Goal: Check status: Check status

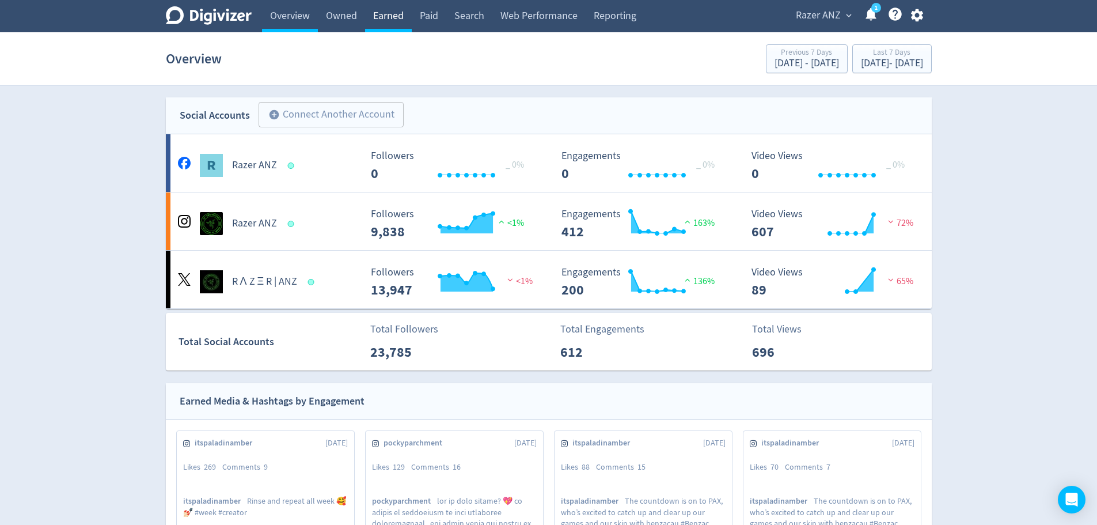
click at [384, 22] on link "Earned" at bounding box center [388, 16] width 47 height 32
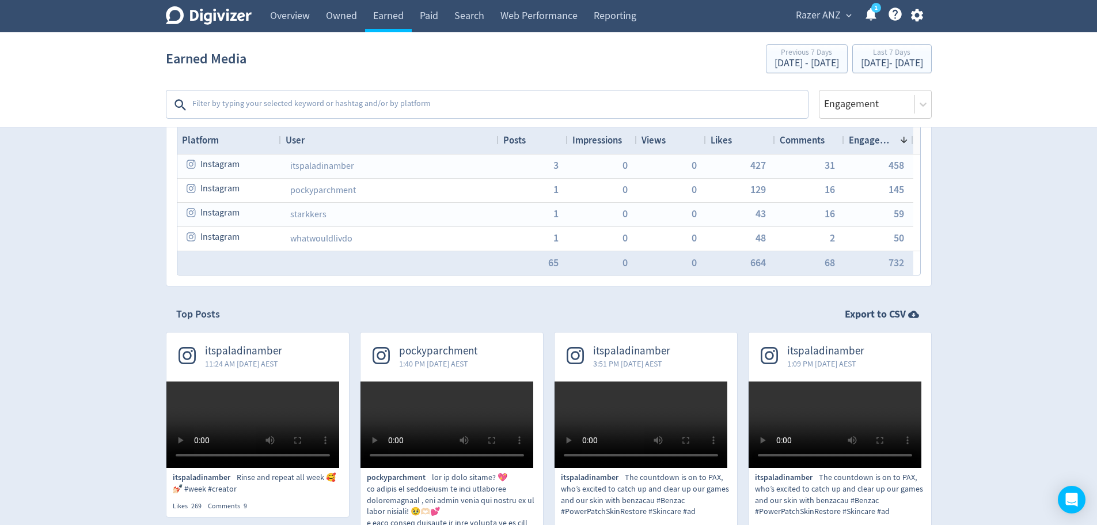
scroll to position [58, 0]
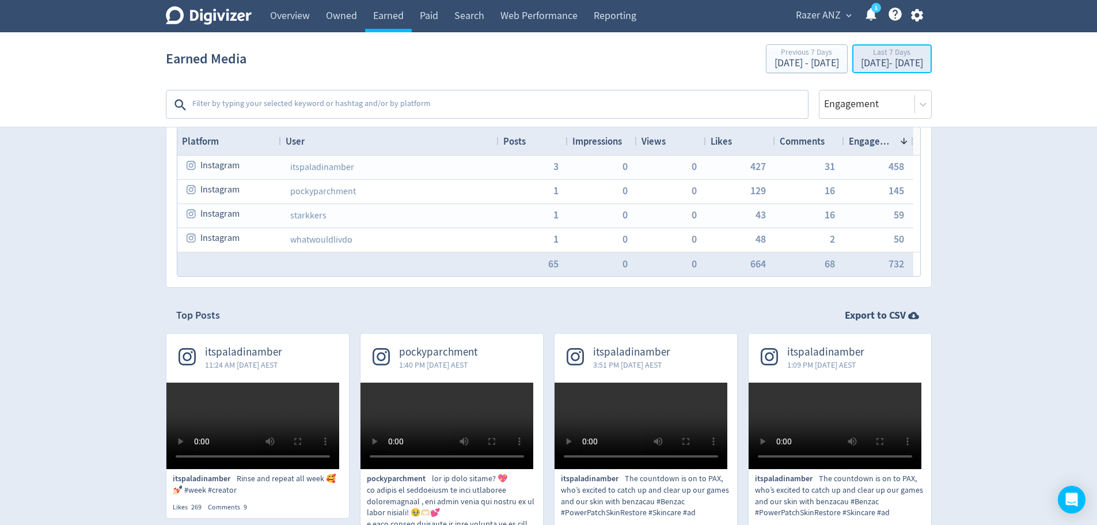
click at [861, 58] on div "Last 7 Days" at bounding box center [892, 53] width 62 height 10
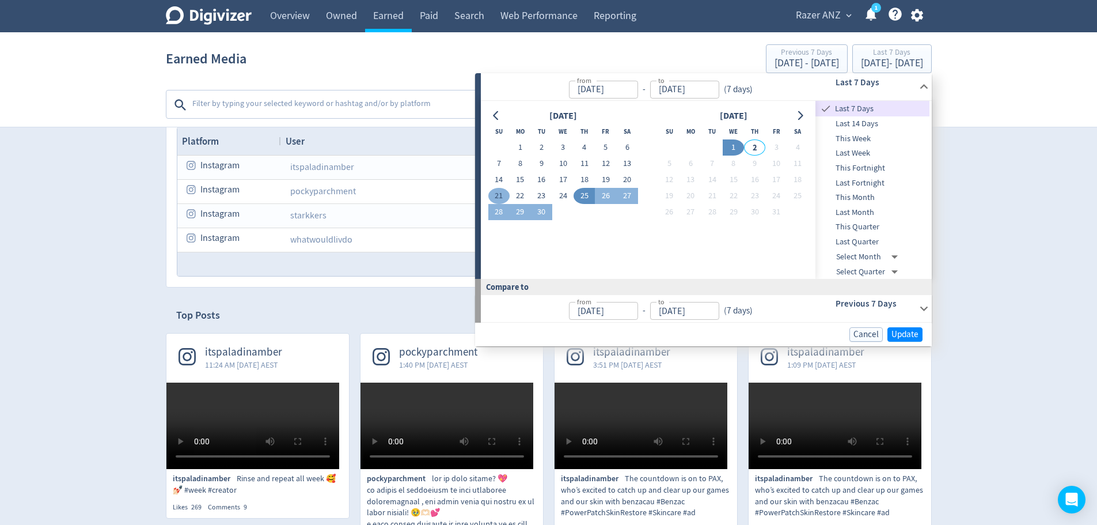
click at [500, 192] on button "21" at bounding box center [498, 196] width 21 height 16
type input "[DATE]"
click at [627, 198] on button "27" at bounding box center [627, 196] width 21 height 16
type input "[DATE]"
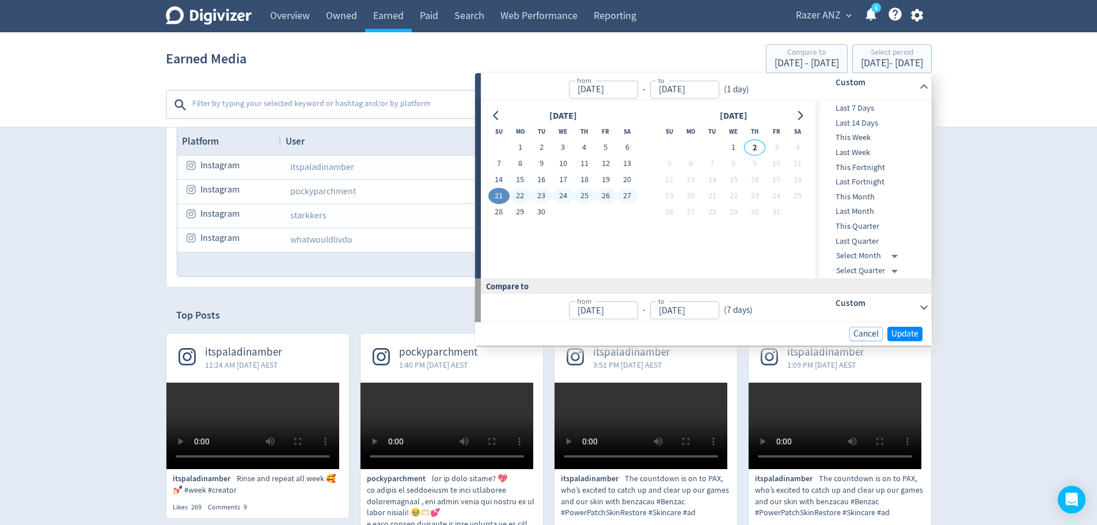
type input "[DATE]"
click at [905, 333] on span "Update" at bounding box center [904, 333] width 27 height 9
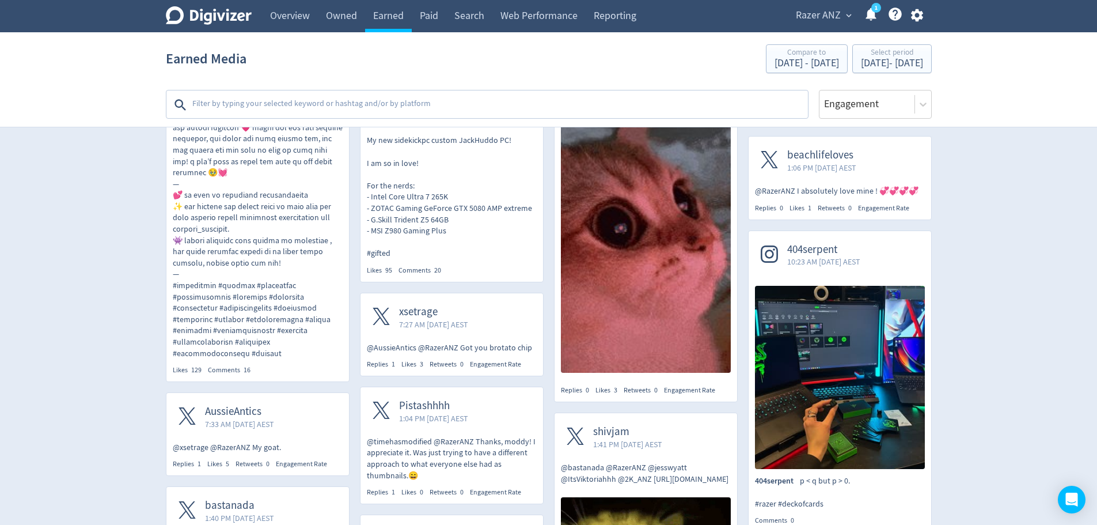
scroll to position [576, 0]
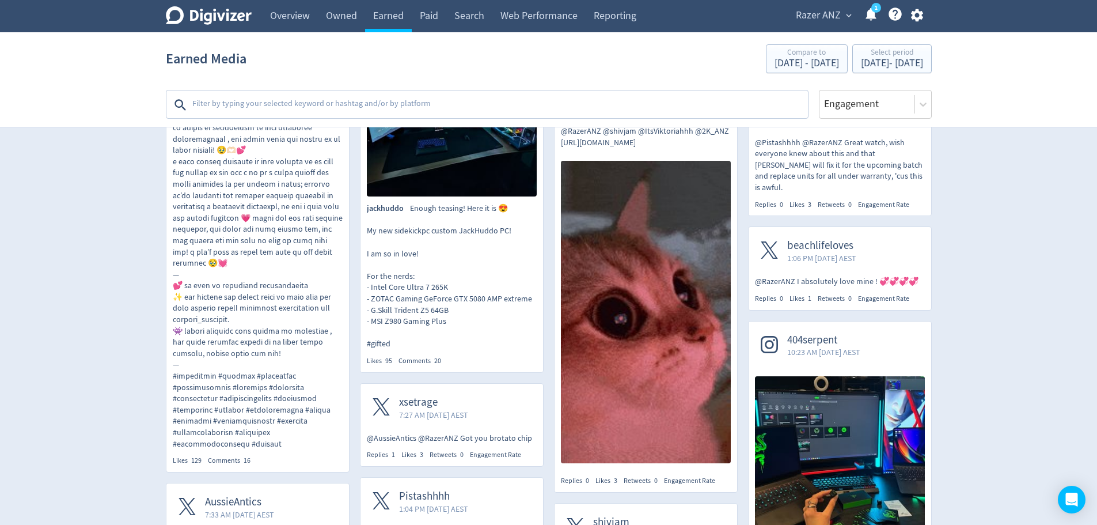
scroll to position [403, 0]
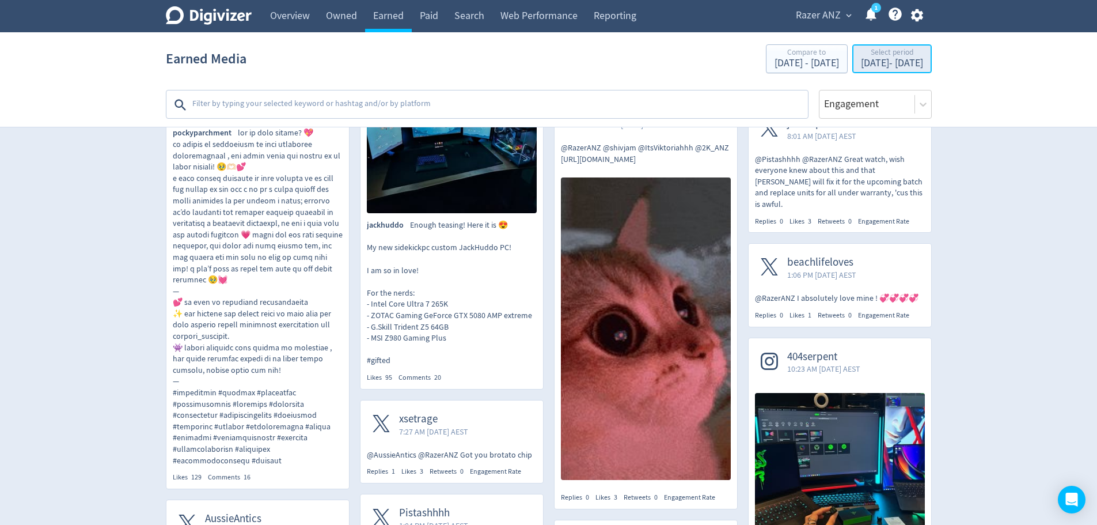
click at [870, 63] on div "[DATE] - [DATE]" at bounding box center [892, 63] width 62 height 10
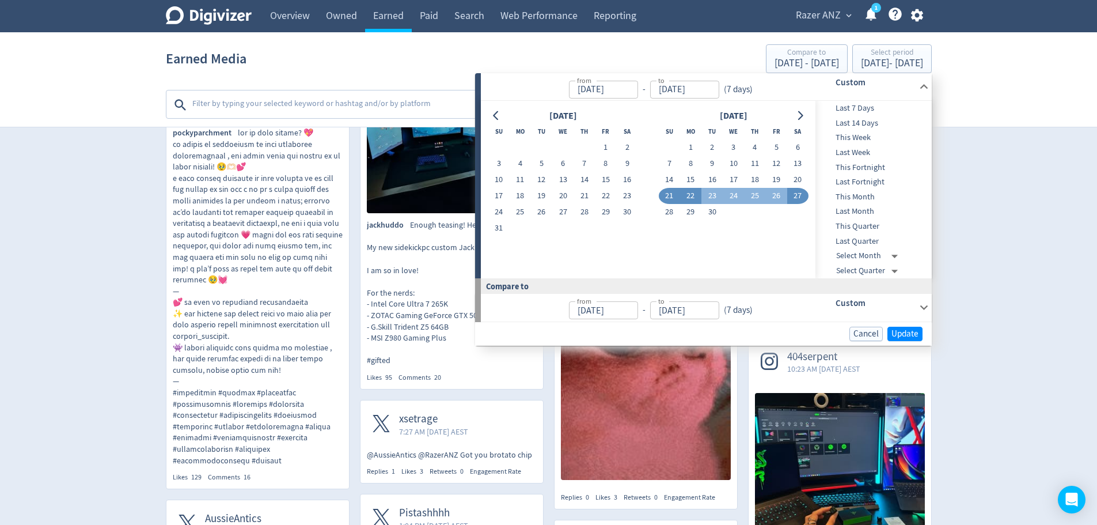
click at [688, 199] on button "22" at bounding box center [690, 196] width 21 height 16
type input "[DATE]"
click at [671, 210] on button "28" at bounding box center [669, 212] width 21 height 16
type input "[DATE]"
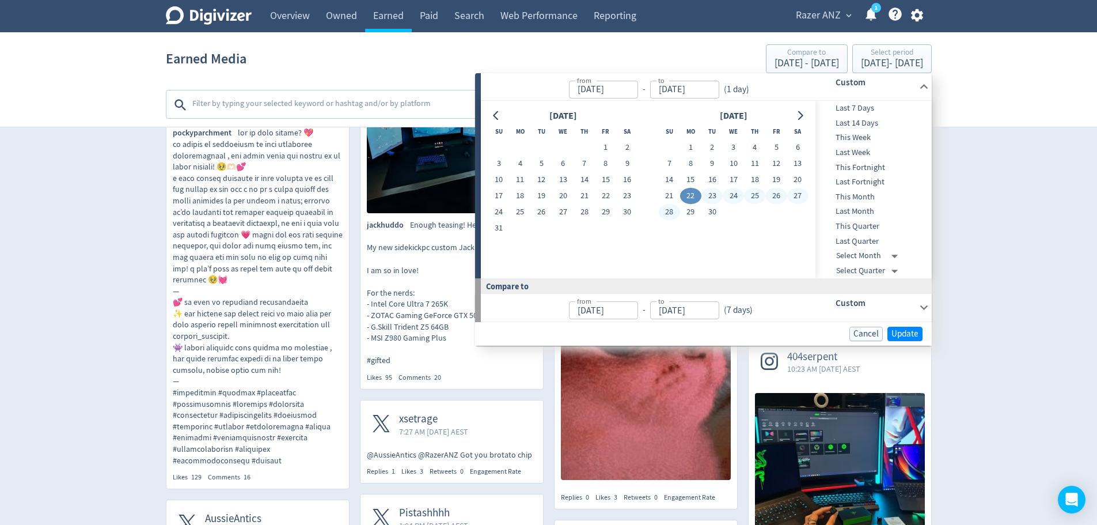
type input "[DATE]"
click at [909, 335] on span "Update" at bounding box center [904, 333] width 27 height 9
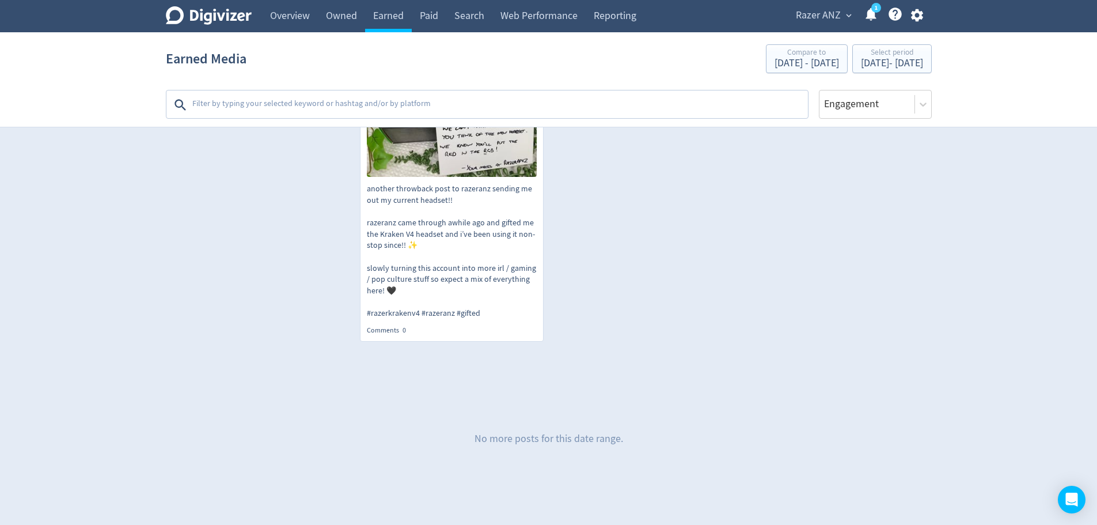
scroll to position [3582, 0]
